Goal: Task Accomplishment & Management: Manage account settings

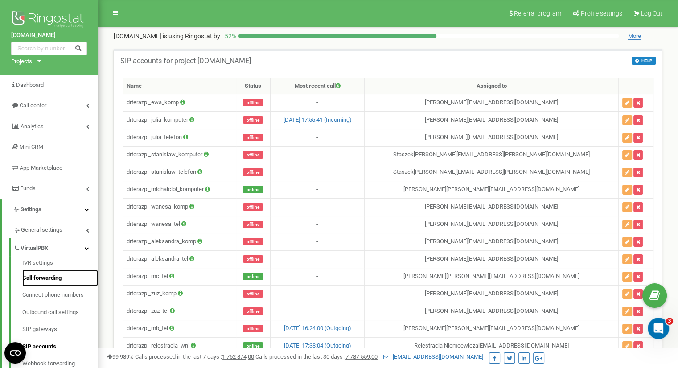
click at [73, 278] on link "Call forwarding" at bounding box center [60, 278] width 76 height 17
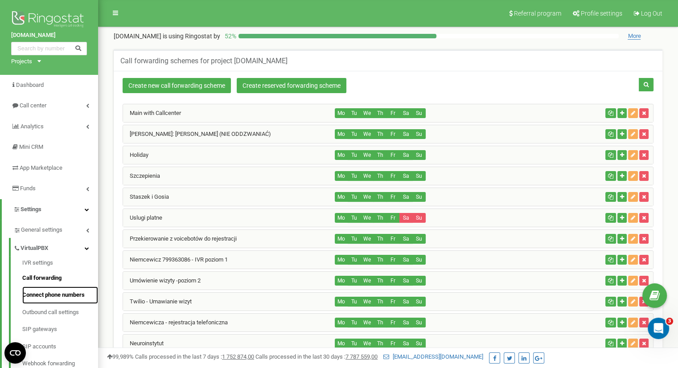
click at [70, 296] on link "Connect phone numbers" at bounding box center [60, 295] width 76 height 17
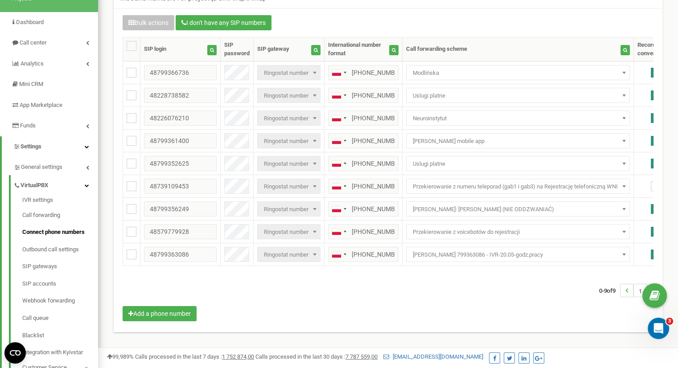
scroll to position [57, 0]
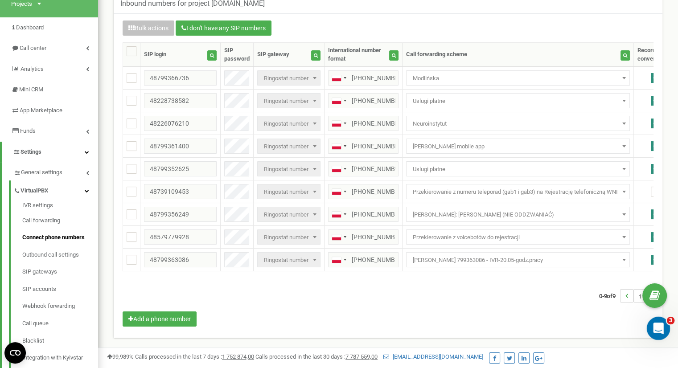
click at [666, 325] on div "Open Intercom Messenger" at bounding box center [656, 326] width 29 height 29
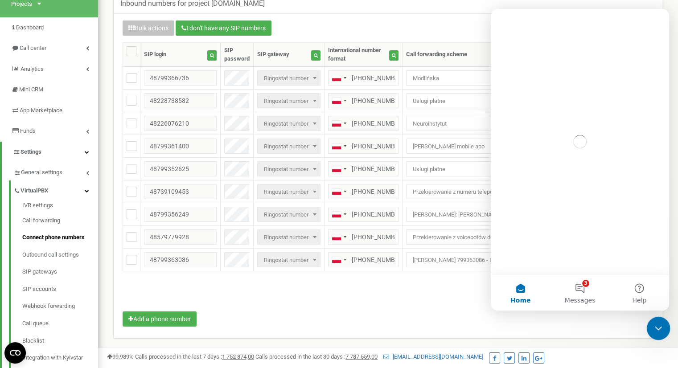
scroll to position [0, 0]
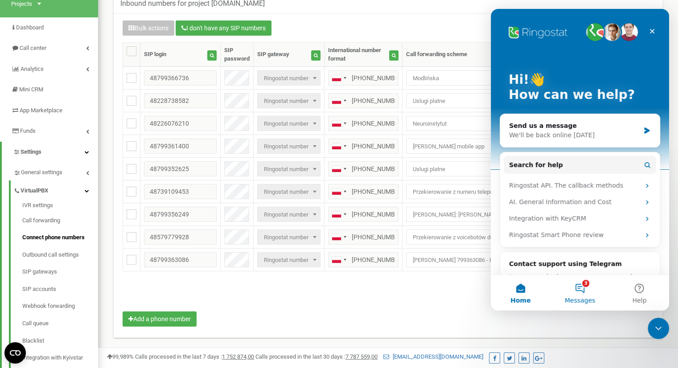
click at [574, 279] on button "3 Messages" at bounding box center [579, 293] width 59 height 36
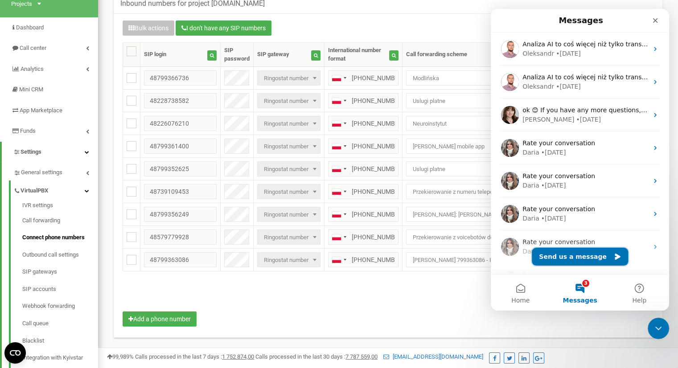
click at [580, 255] on button "Send us a message" at bounding box center [580, 257] width 96 height 18
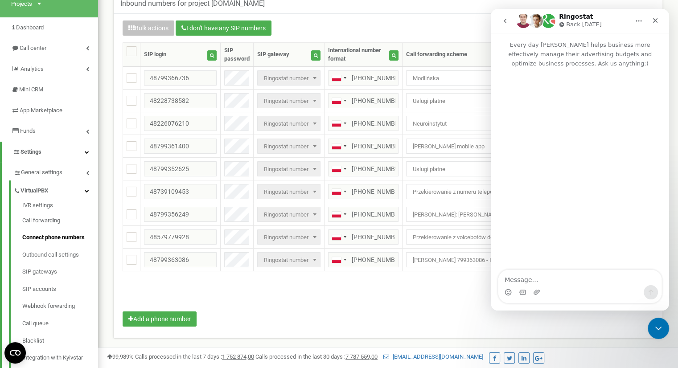
click at [464, 306] on div "0-9 of 9 1" at bounding box center [388, 295] width 544 height 31
click at [657, 22] on icon "Close" at bounding box center [655, 20] width 7 height 7
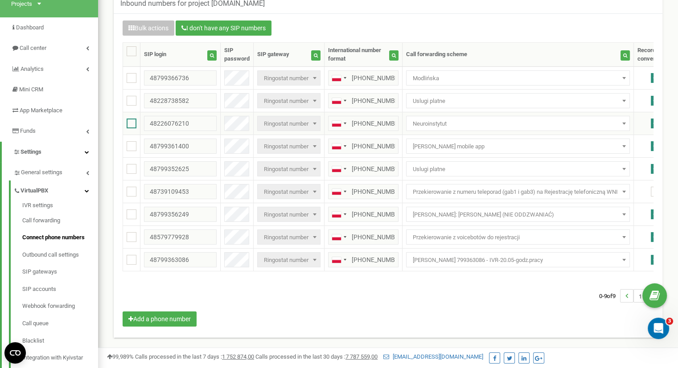
click at [131, 119] on ins at bounding box center [132, 124] width 10 height 10
checkbox input "false"
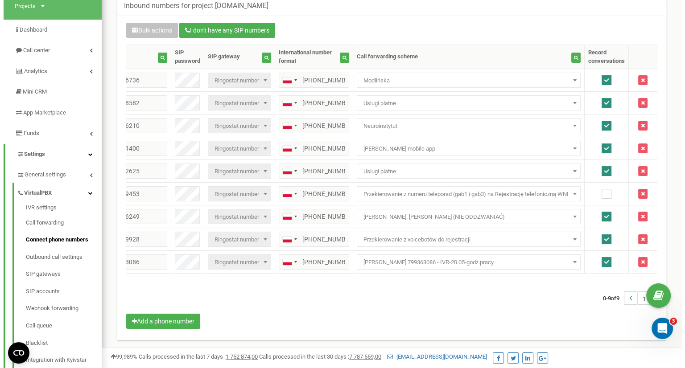
scroll to position [55, 0]
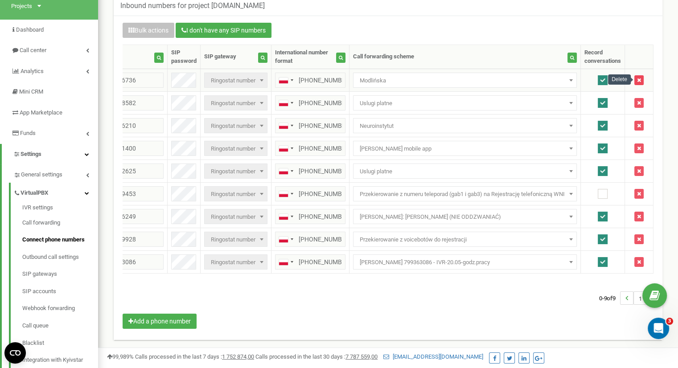
click at [640, 78] on icon "button" at bounding box center [639, 80] width 4 height 5
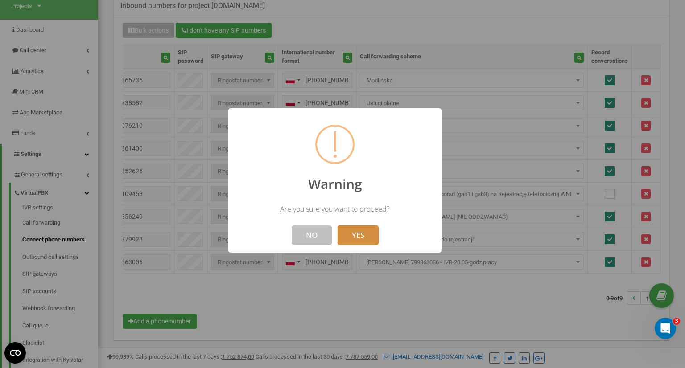
click at [368, 235] on button "YES" at bounding box center [357, 236] width 41 height 20
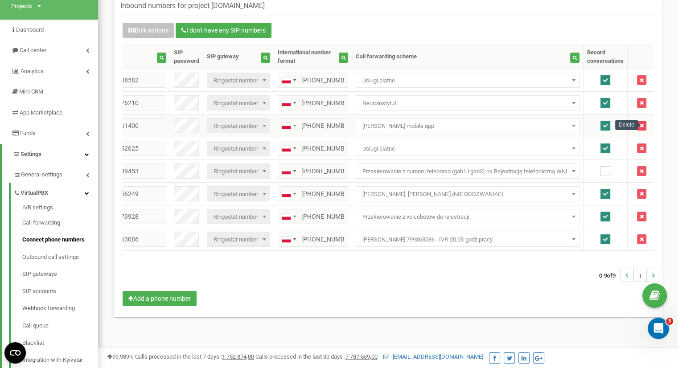
click at [644, 123] on icon "button" at bounding box center [642, 125] width 4 height 5
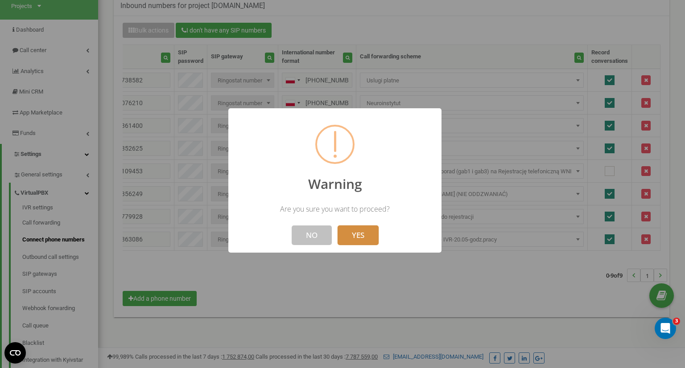
click at [369, 231] on button "YES" at bounding box center [357, 236] width 41 height 20
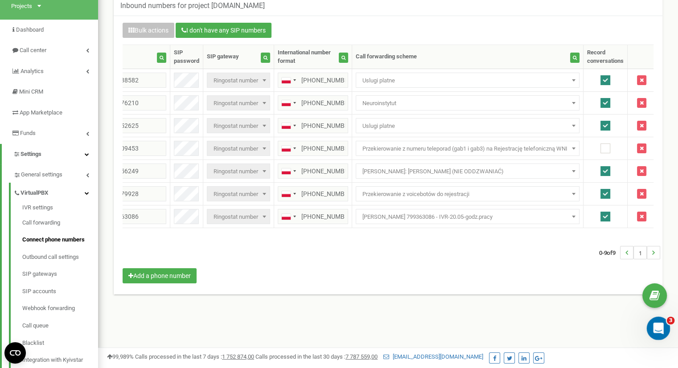
click at [657, 330] on icon "Open Intercom Messenger" at bounding box center [657, 327] width 15 height 15
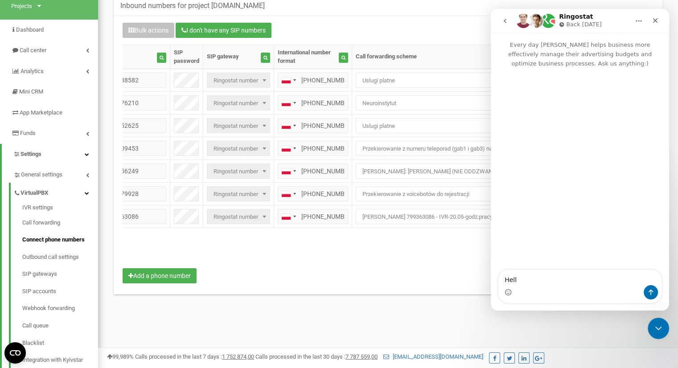
type textarea "Hello"
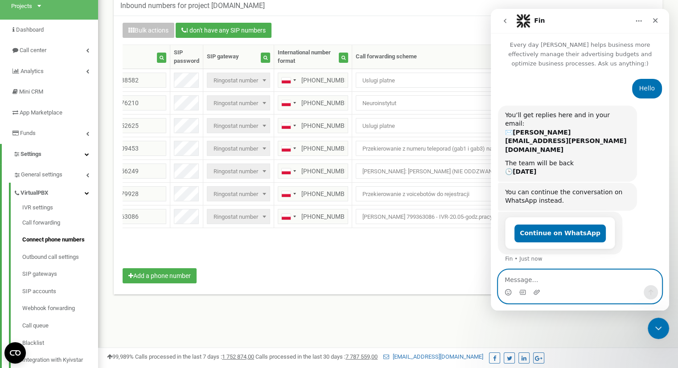
click at [591, 271] on textarea "Message…" at bounding box center [579, 277] width 163 height 15
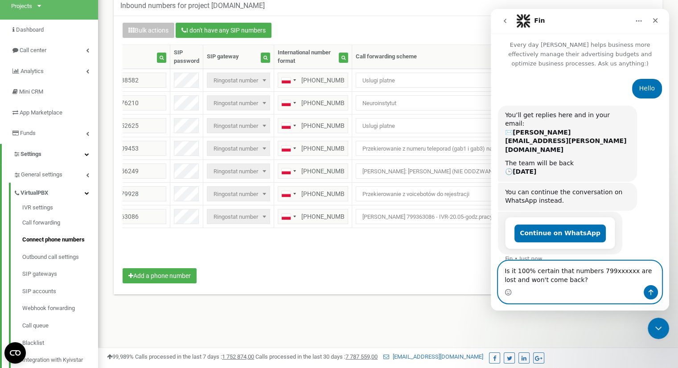
type textarea "Is it 100% certain that numbers 799xxxxxx are lost and won't come back?"
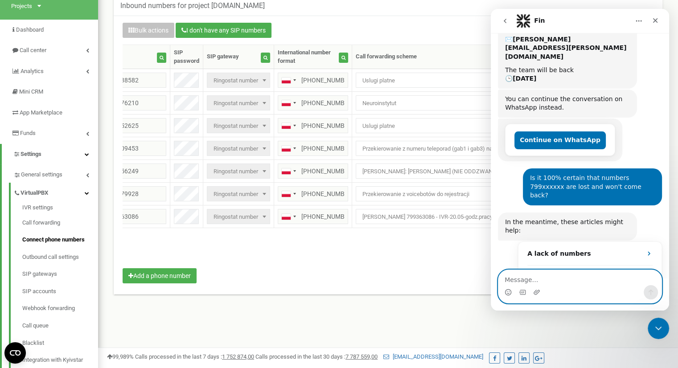
scroll to position [100, 0]
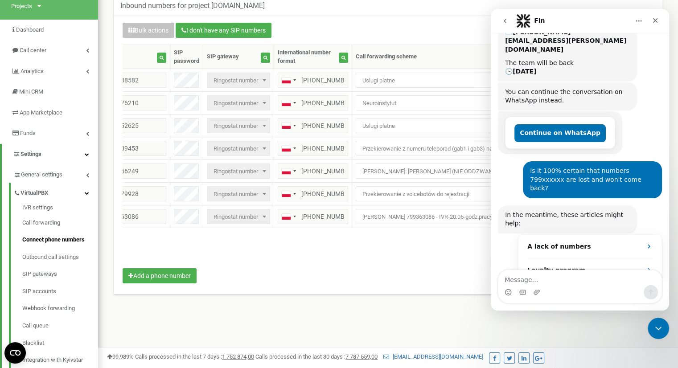
click at [381, 264] on div "0-9 of 9 1" at bounding box center [388, 252] width 544 height 31
click at [650, 334] on div "Close Intercom Messenger" at bounding box center [656, 326] width 21 height 21
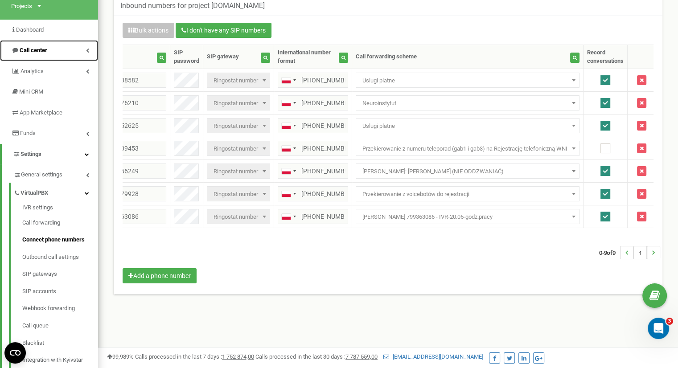
click at [62, 49] on link "Call center" at bounding box center [49, 50] width 98 height 21
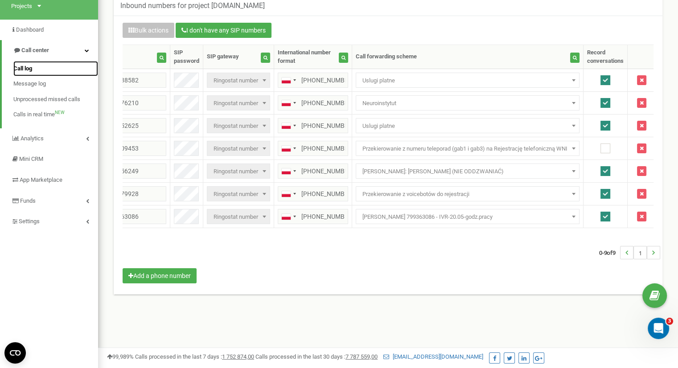
click at [63, 71] on link "Call log" at bounding box center [55, 69] width 85 height 16
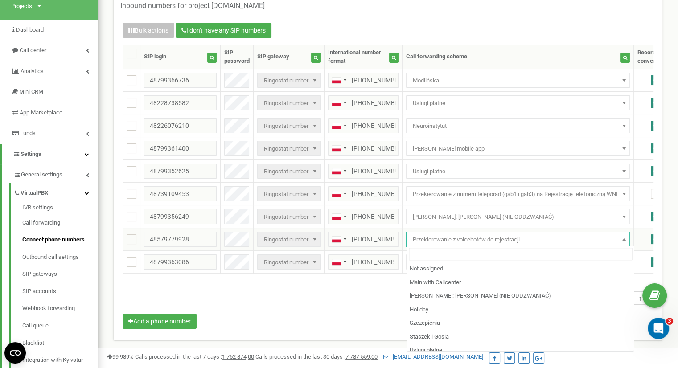
click at [425, 239] on span "Przekierowanie z voicebotów do rejestracji" at bounding box center [518, 240] width 218 height 12
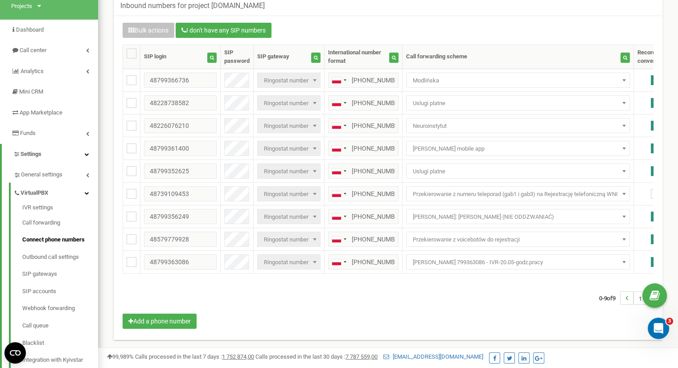
click at [374, 298] on div "0-9 of 9 1" at bounding box center [388, 298] width 544 height 31
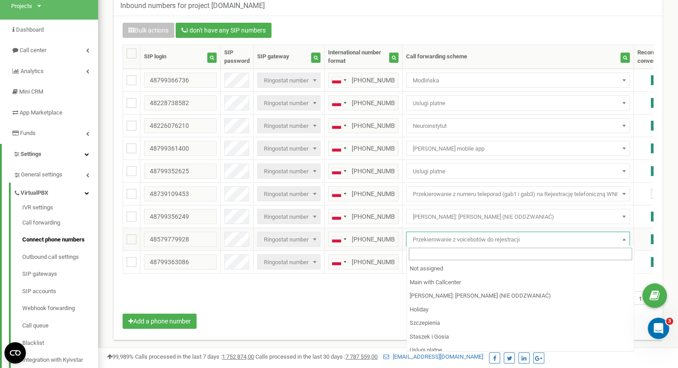
click at [462, 241] on span "Przekierowanie z voicebotów do rejestracji" at bounding box center [518, 240] width 218 height 12
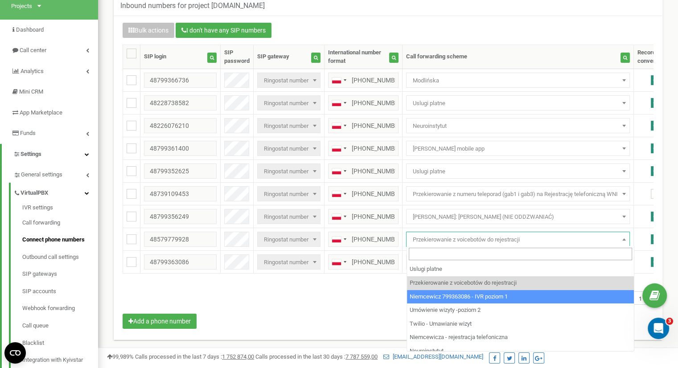
select select "202567"
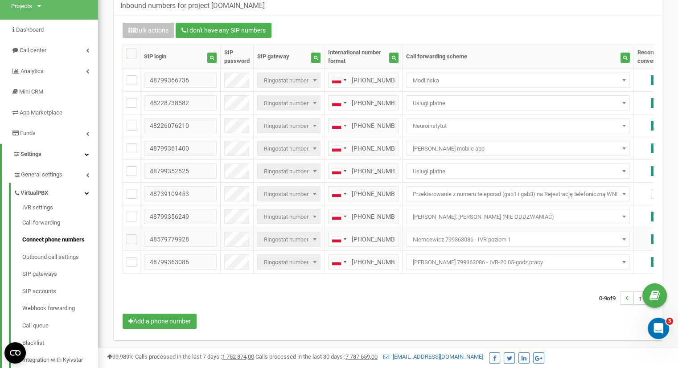
click at [500, 232] on span "Niemcewicz 799363086 - IVR poziom 1" at bounding box center [518, 239] width 224 height 15
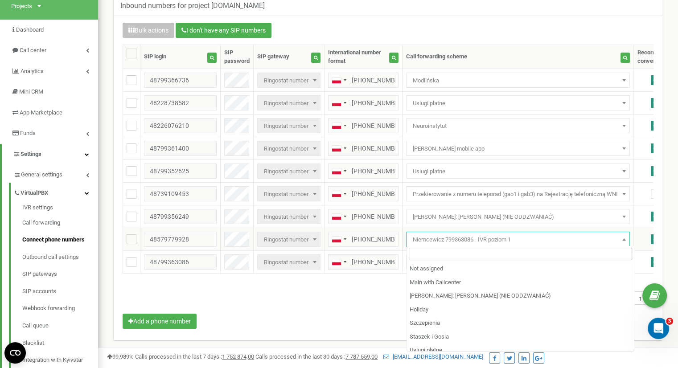
scroll to position [94, 0]
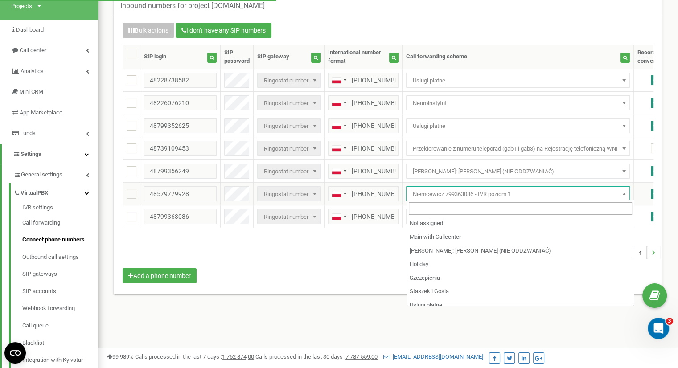
click at [524, 186] on span "Niemcewicz 799363086 - IVR poziom 1" at bounding box center [518, 193] width 224 height 15
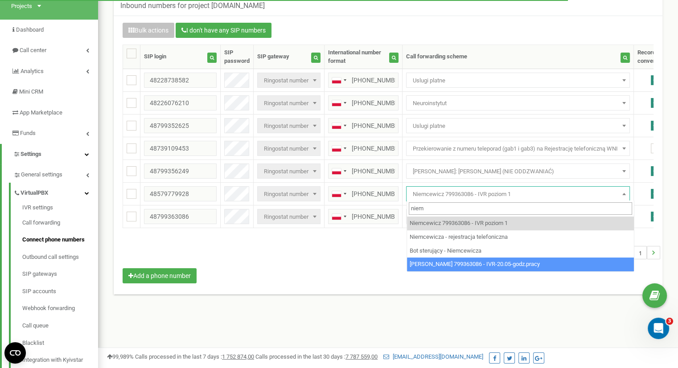
type input "niem"
select select "241051"
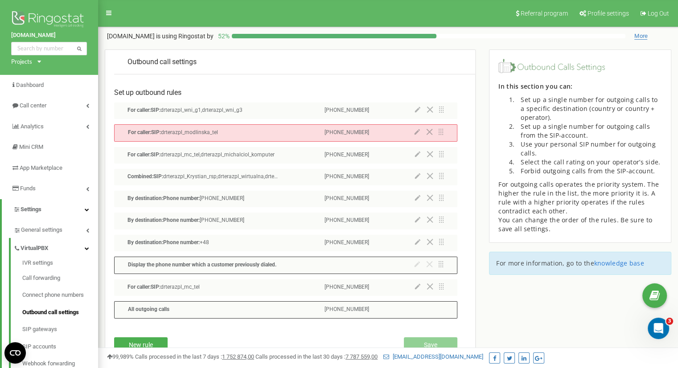
click at [430, 133] on icon at bounding box center [429, 132] width 7 height 6
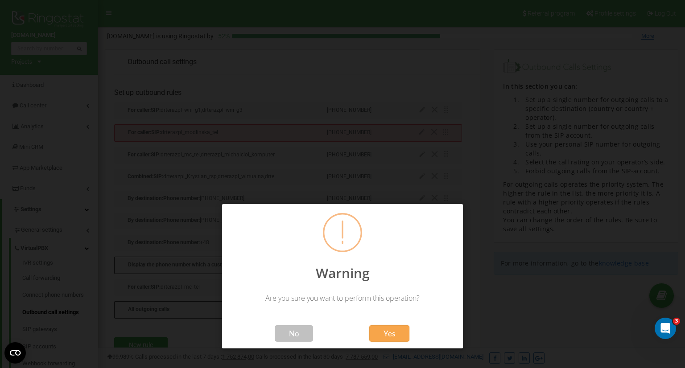
click at [391, 334] on span "Yes" at bounding box center [389, 333] width 12 height 9
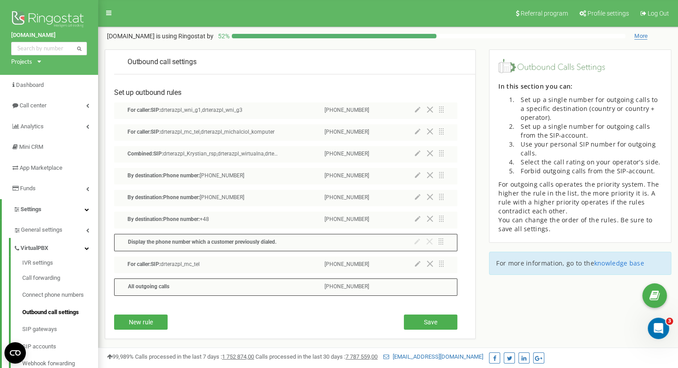
click at [419, 156] on icon at bounding box center [418, 153] width 6 height 6
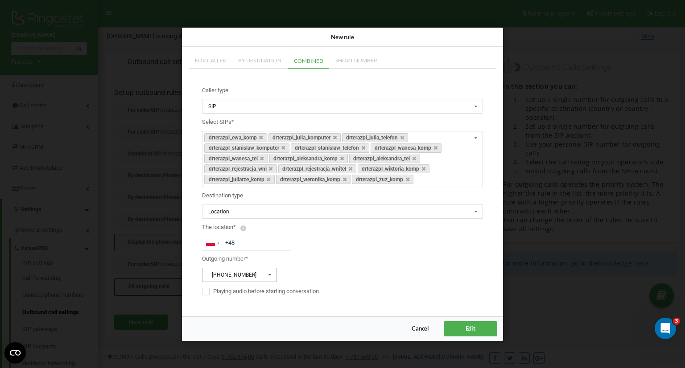
click at [253, 269] on input "text" at bounding box center [240, 275] width 74 height 14
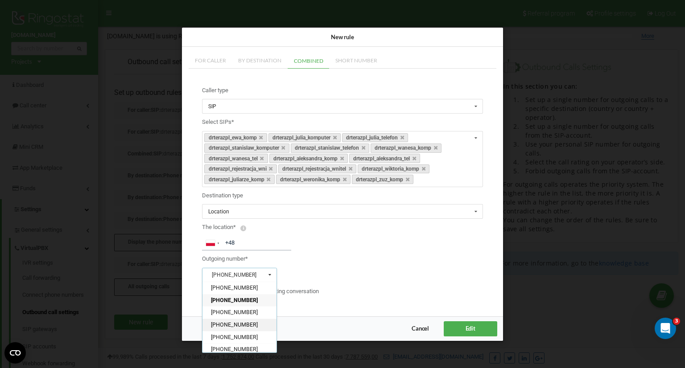
click at [260, 326] on div "[PHONE_NUMBER]" at bounding box center [239, 325] width 74 height 12
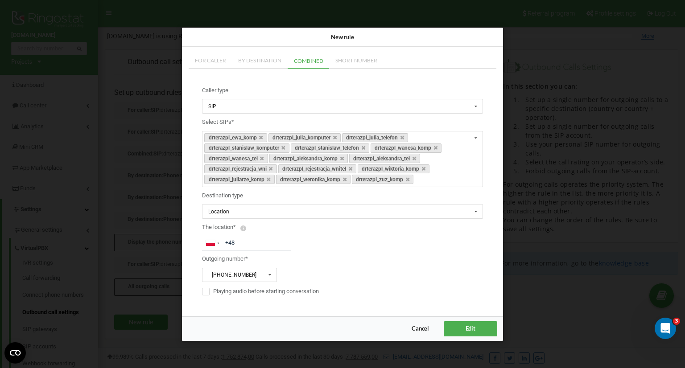
click at [471, 325] on span "Edit" at bounding box center [470, 328] width 10 height 7
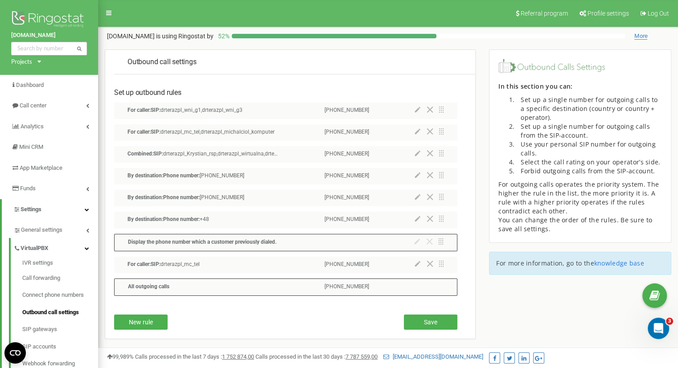
click at [415, 268] on div at bounding box center [429, 265] width 29 height 8
click at [417, 265] on icon at bounding box center [418, 264] width 6 height 6
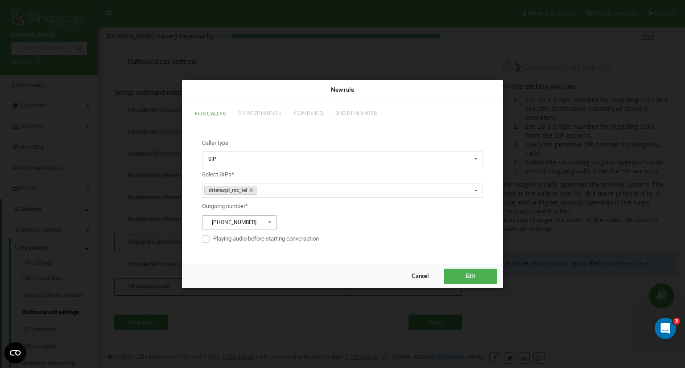
click at [268, 222] on icon at bounding box center [269, 222] width 11 height 14
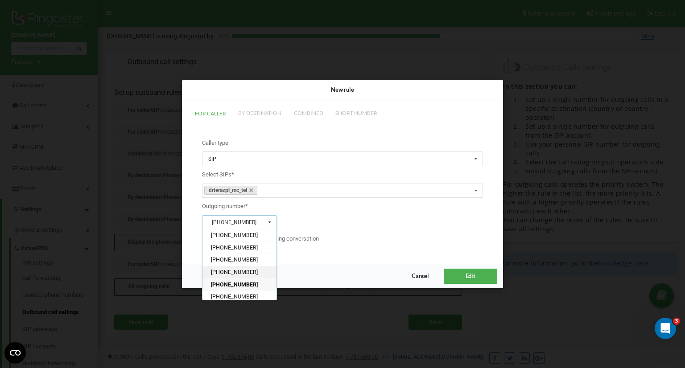
click at [257, 266] on div "+48228738582" at bounding box center [239, 272] width 74 height 12
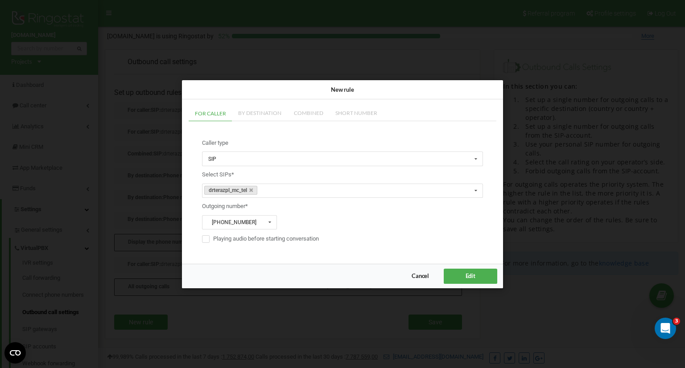
click at [492, 275] on button "Edit" at bounding box center [469, 276] width 53 height 15
